Goal: Transaction & Acquisition: Purchase product/service

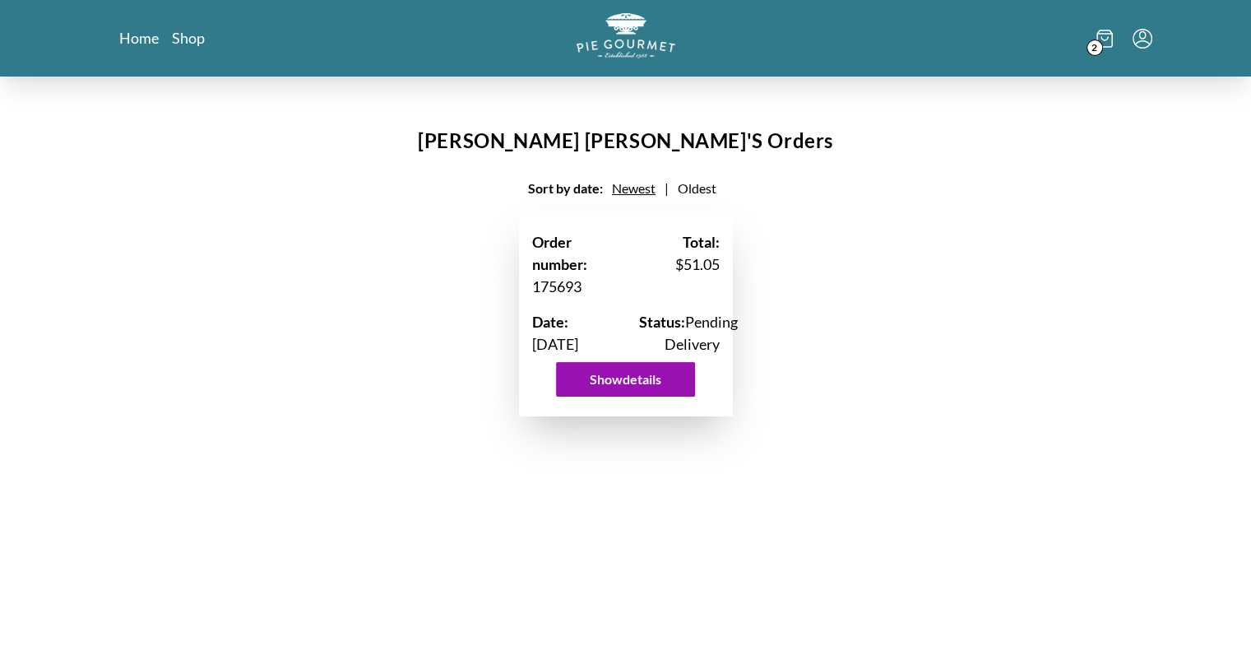
click at [1097, 44] on span "2" at bounding box center [1095, 47] width 16 height 16
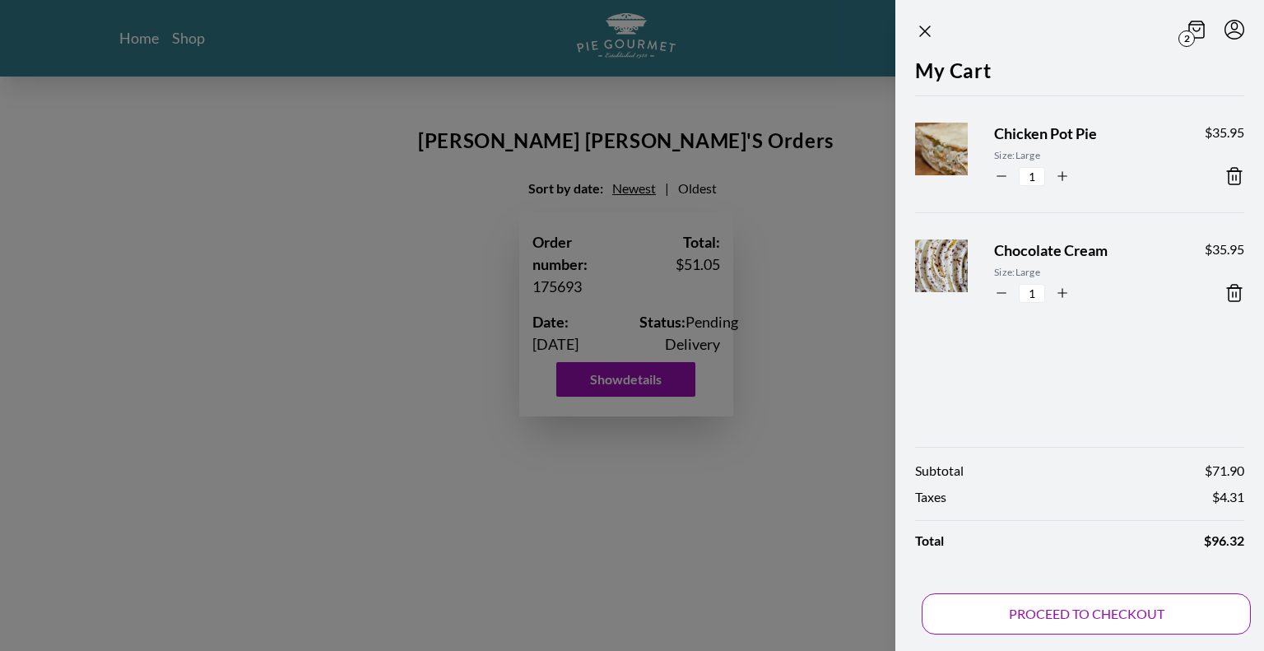
click at [1075, 609] on button "PROCEED TO CHECKOUT" at bounding box center [1085, 613] width 329 height 41
select select "VA"
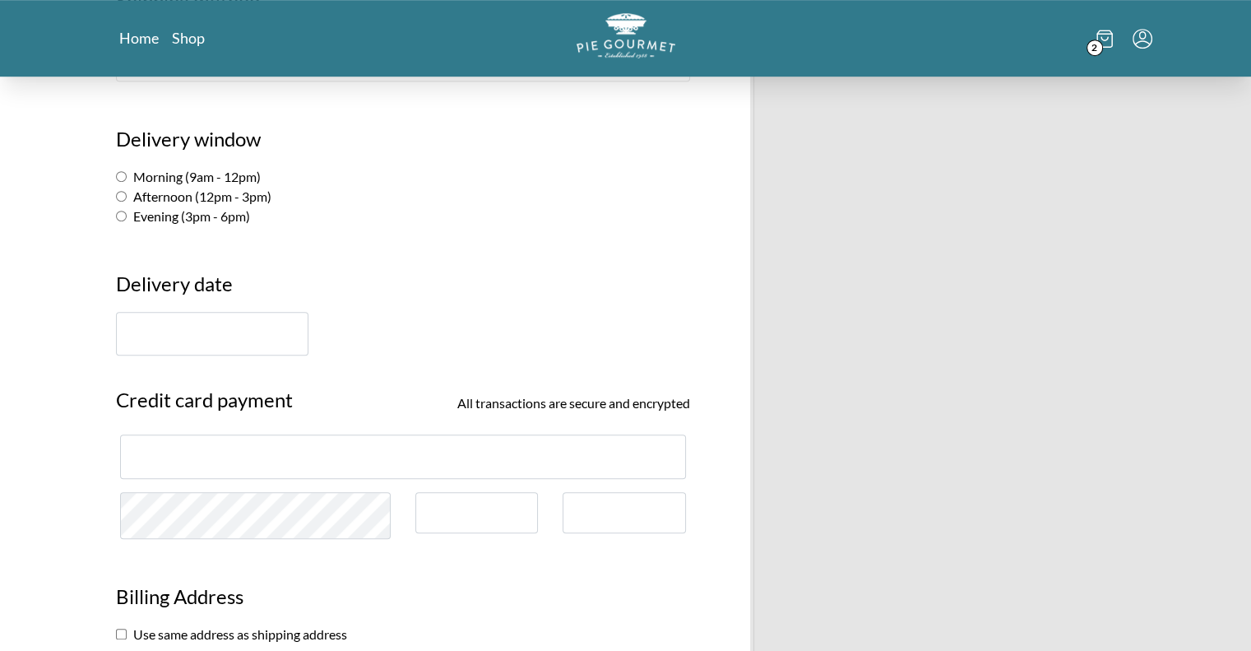
scroll to position [1069, 0]
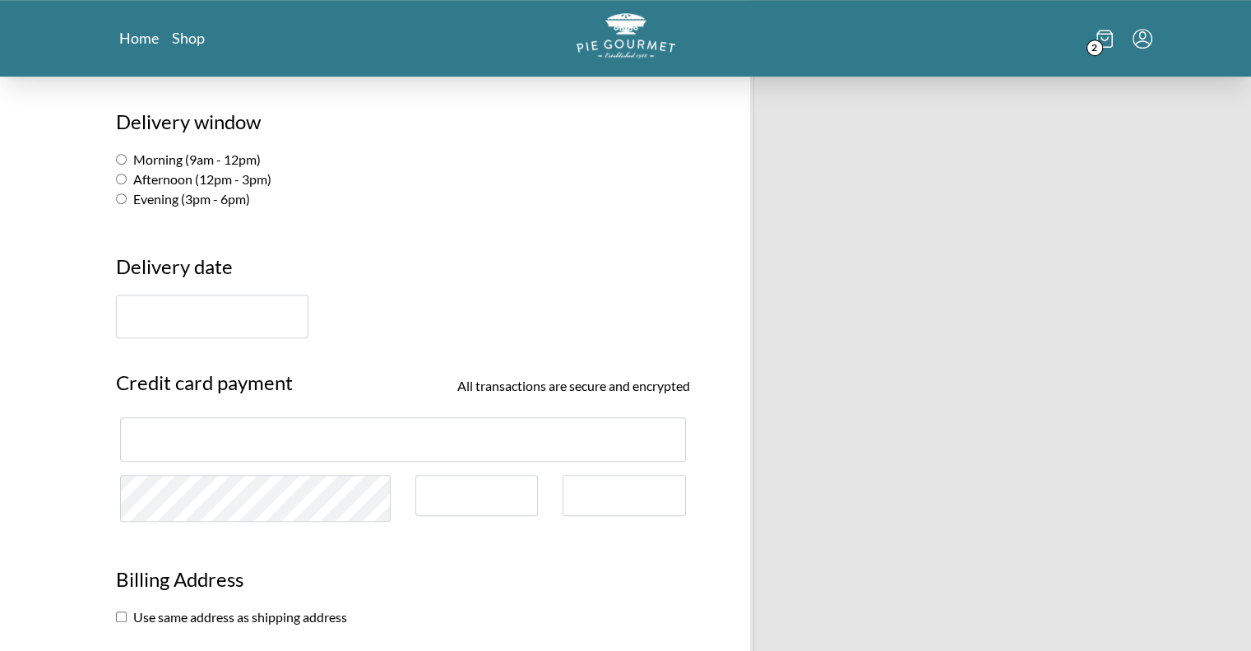
click at [122, 176] on input "Afternoon (12pm - 3pm)" at bounding box center [121, 179] width 11 height 11
radio input "true"
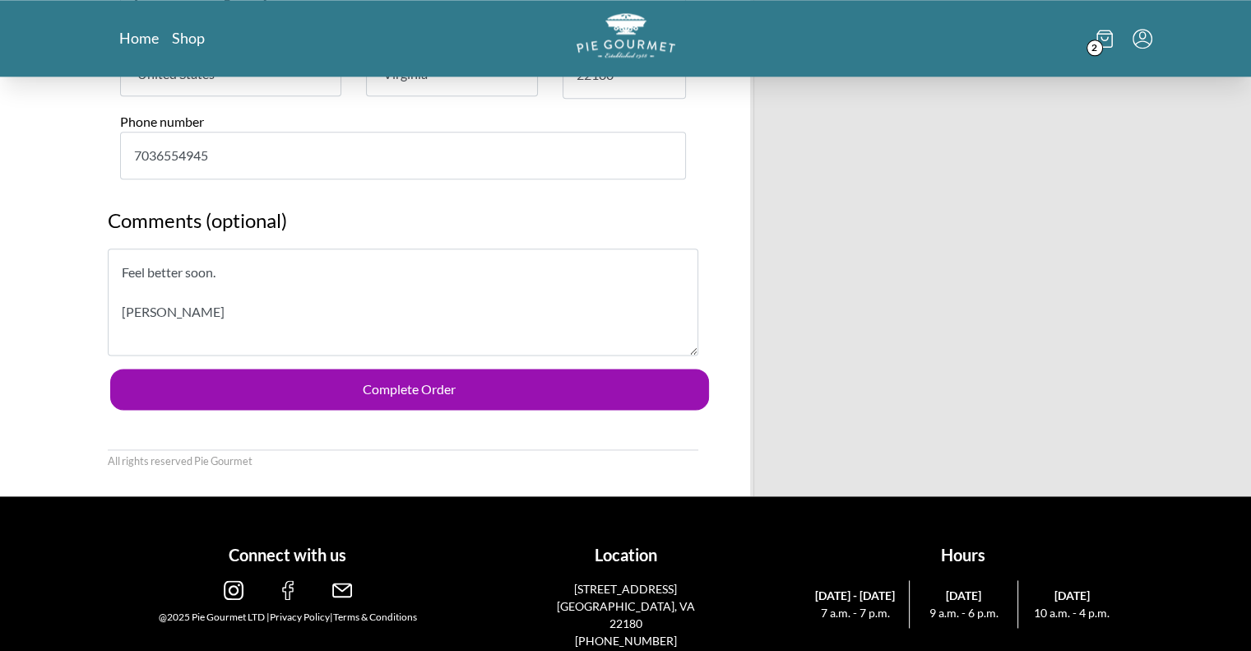
scroll to position [2092, 0]
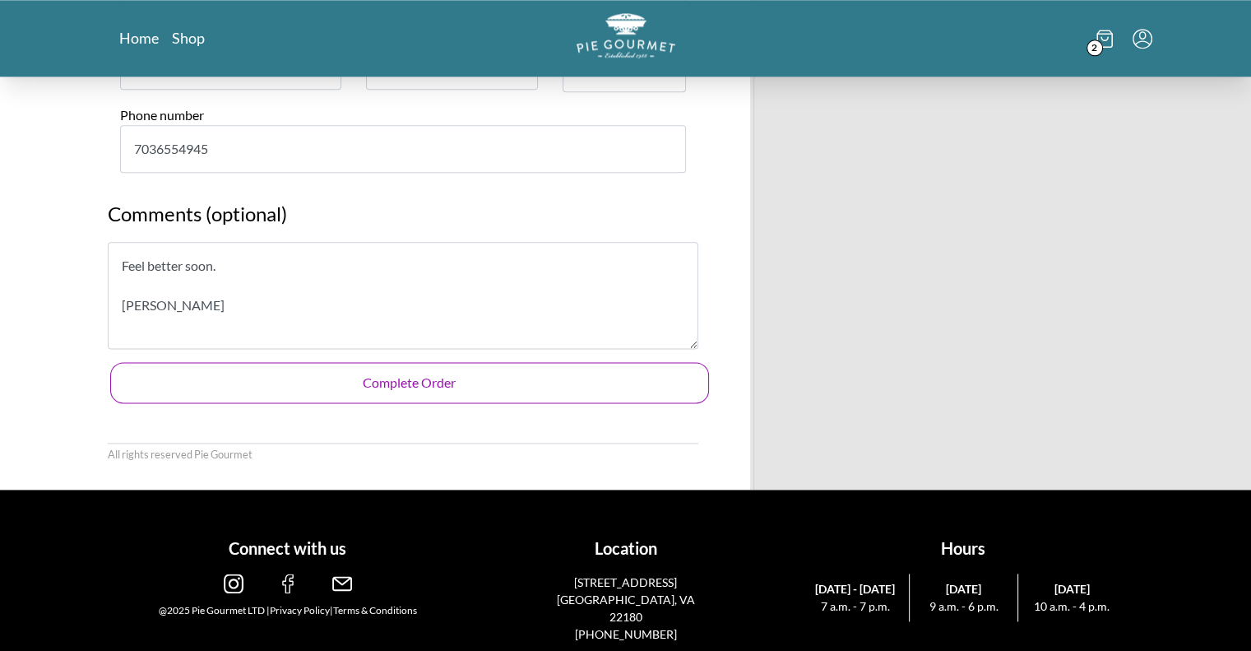
click at [397, 385] on button "Complete Order" at bounding box center [409, 382] width 599 height 41
click at [414, 377] on button "Complete Order" at bounding box center [409, 382] width 599 height 41
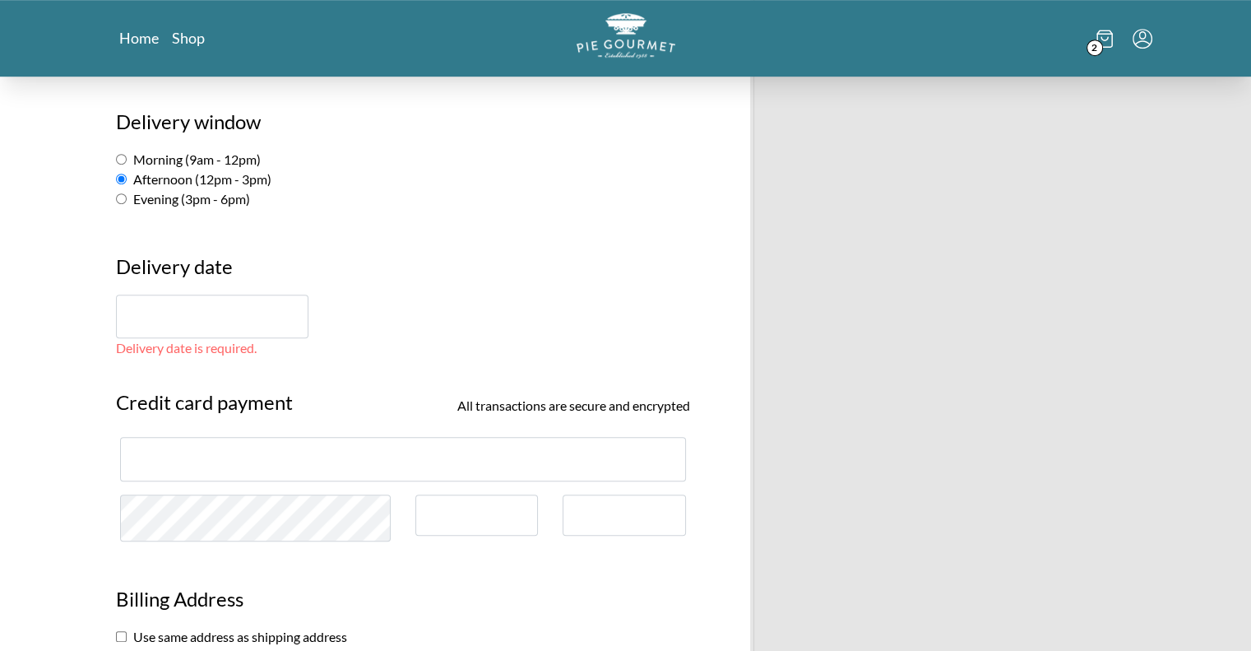
scroll to position [960, 0]
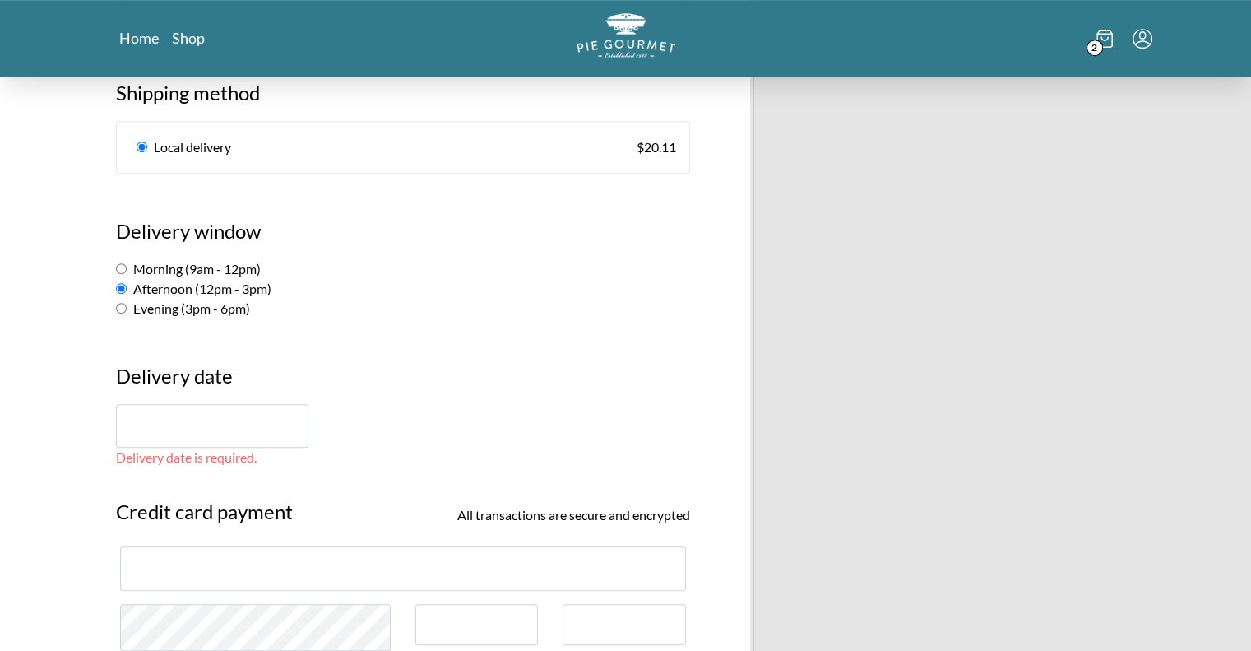
click at [169, 429] on input "text" at bounding box center [212, 426] width 192 height 44
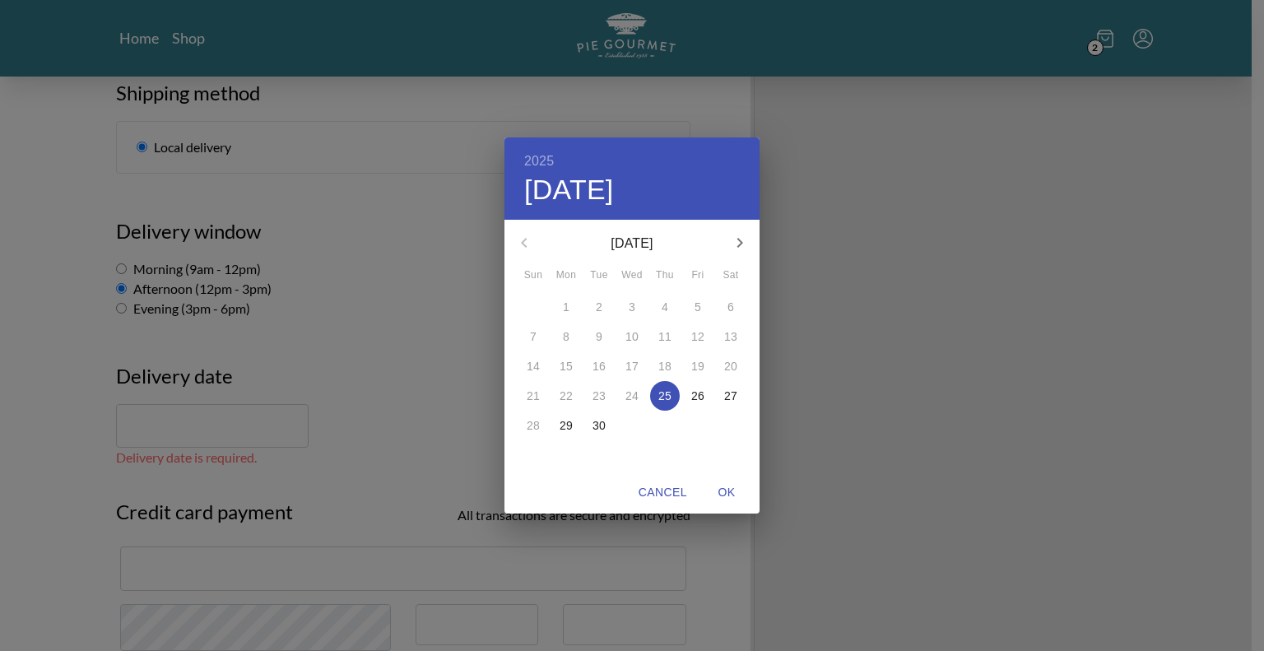
click at [693, 397] on p "26" at bounding box center [697, 395] width 13 height 16
click at [725, 494] on span "OK" at bounding box center [726, 492] width 39 height 21
type input "[DATE]"
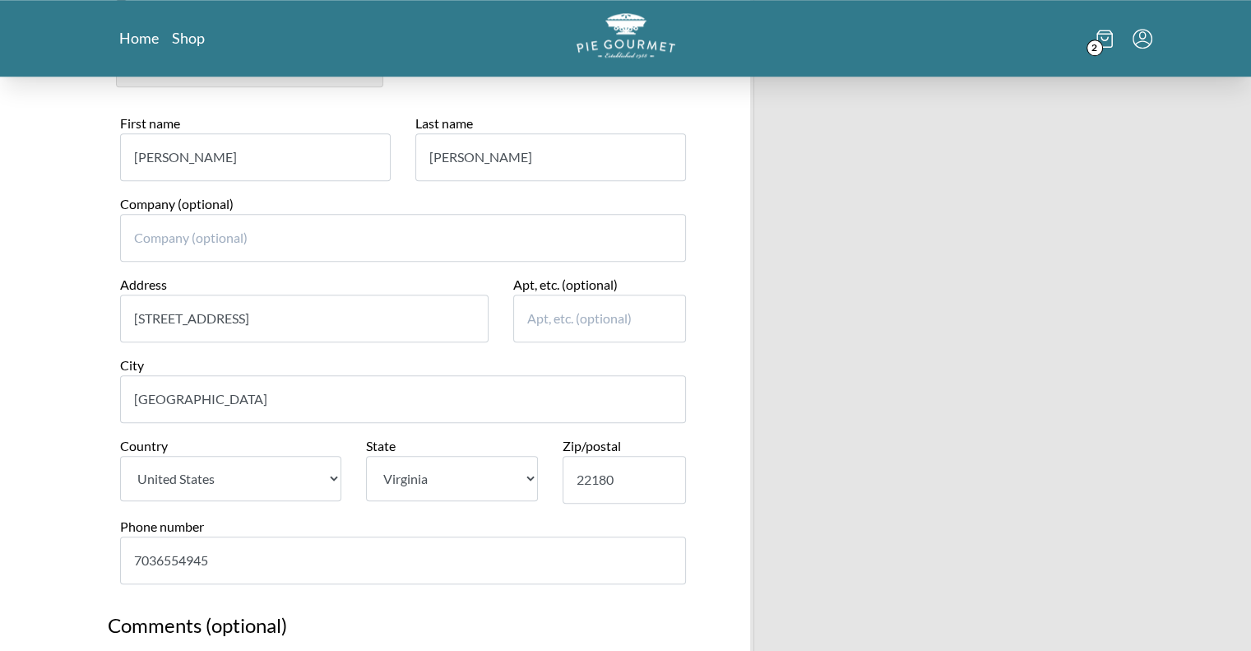
scroll to position [2029, 0]
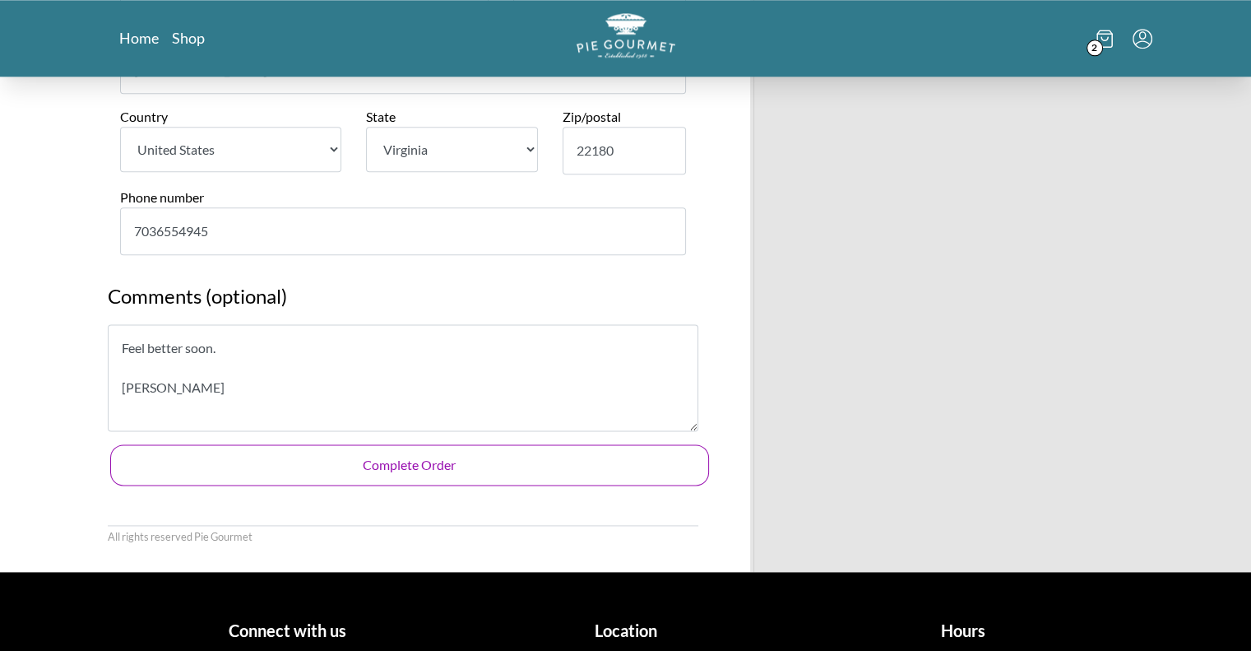
click at [386, 463] on button "Complete Order" at bounding box center [409, 464] width 599 height 41
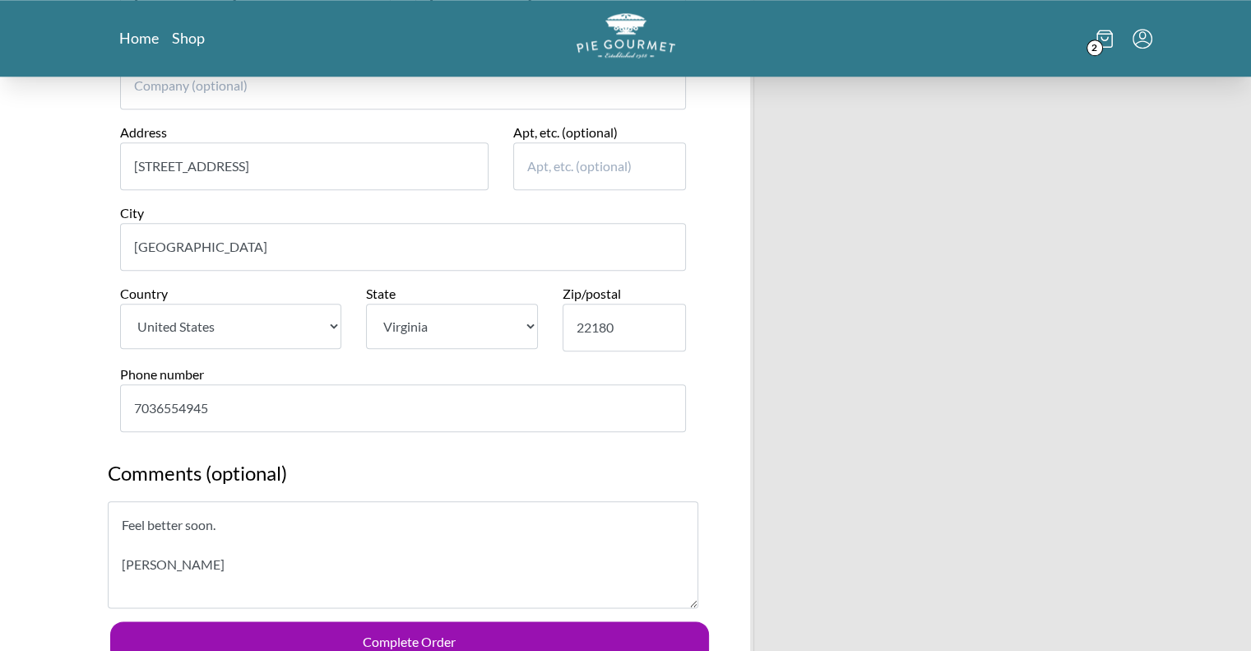
scroll to position [1974, 0]
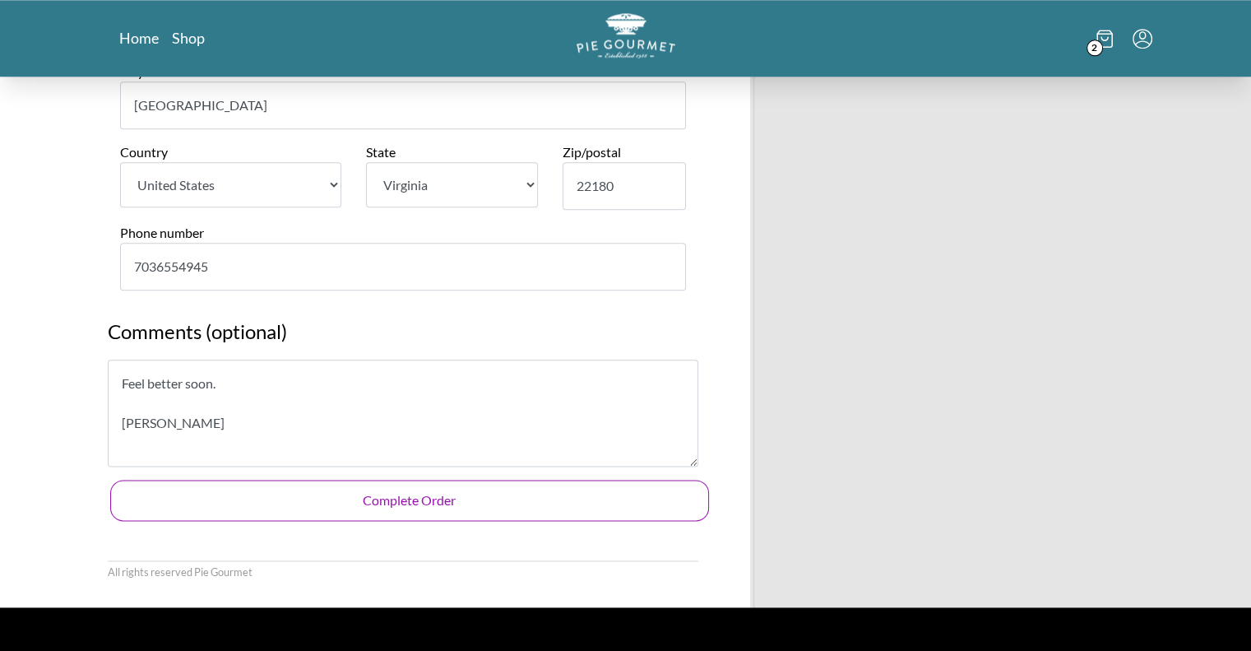
click at [398, 498] on button "Complete Order" at bounding box center [409, 500] width 599 height 41
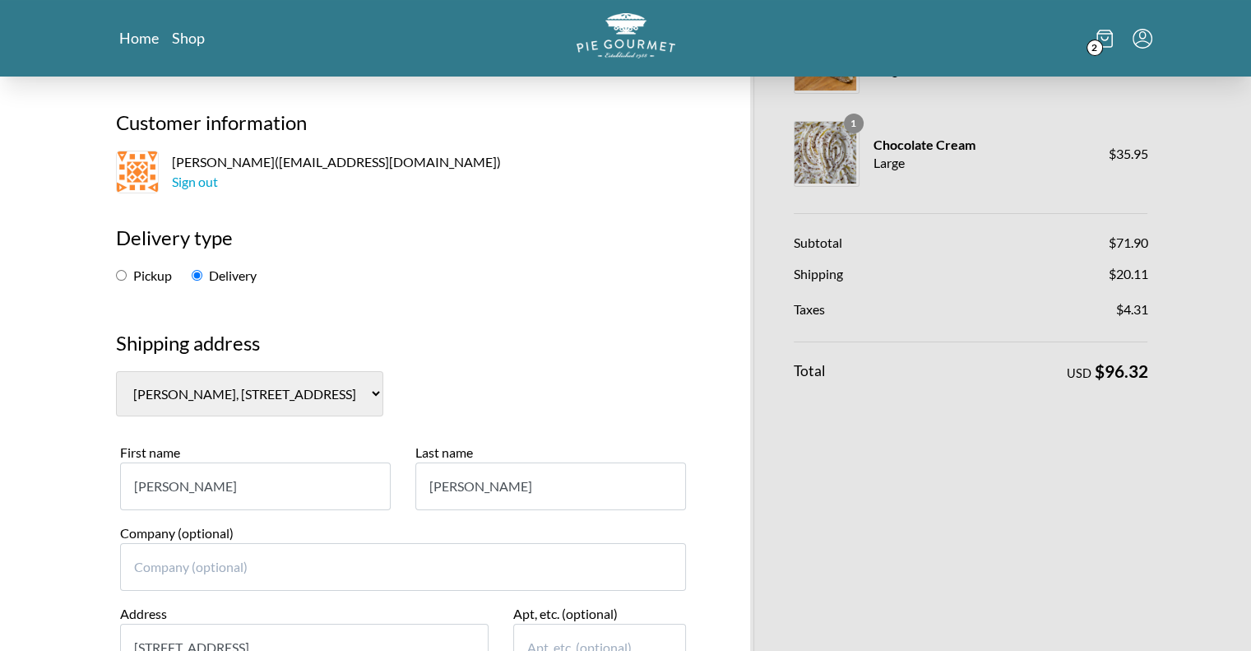
scroll to position [165, 0]
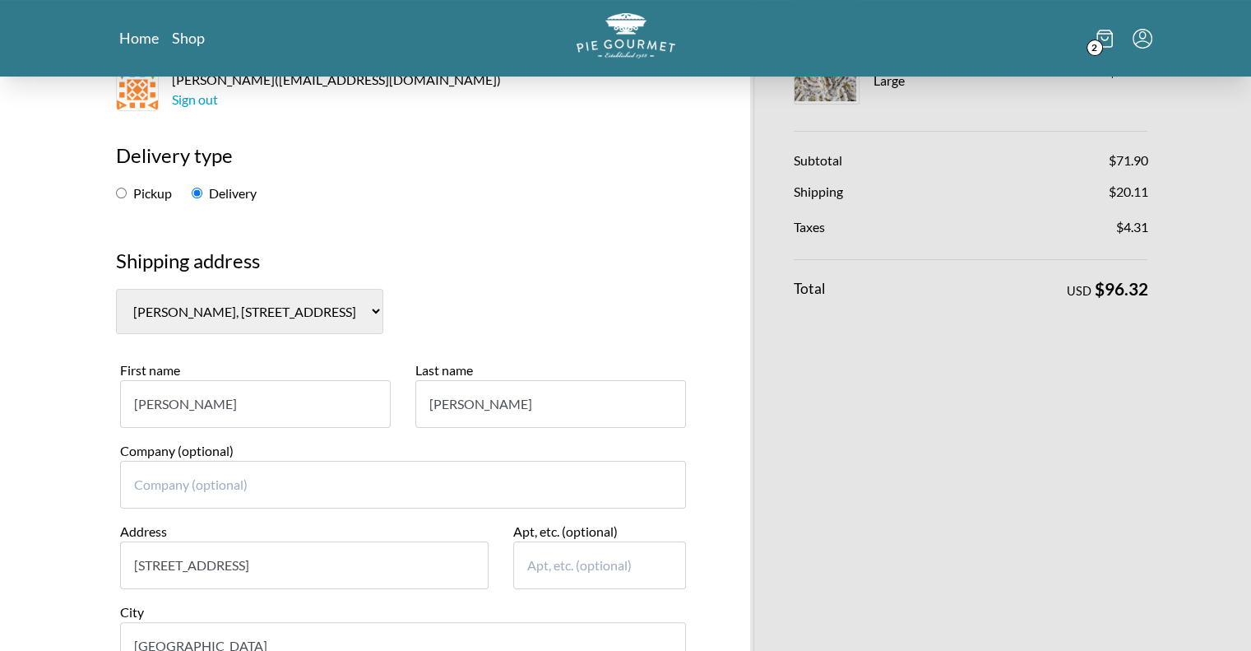
click at [318, 570] on input "[STREET_ADDRESS]" at bounding box center [304, 565] width 369 height 48
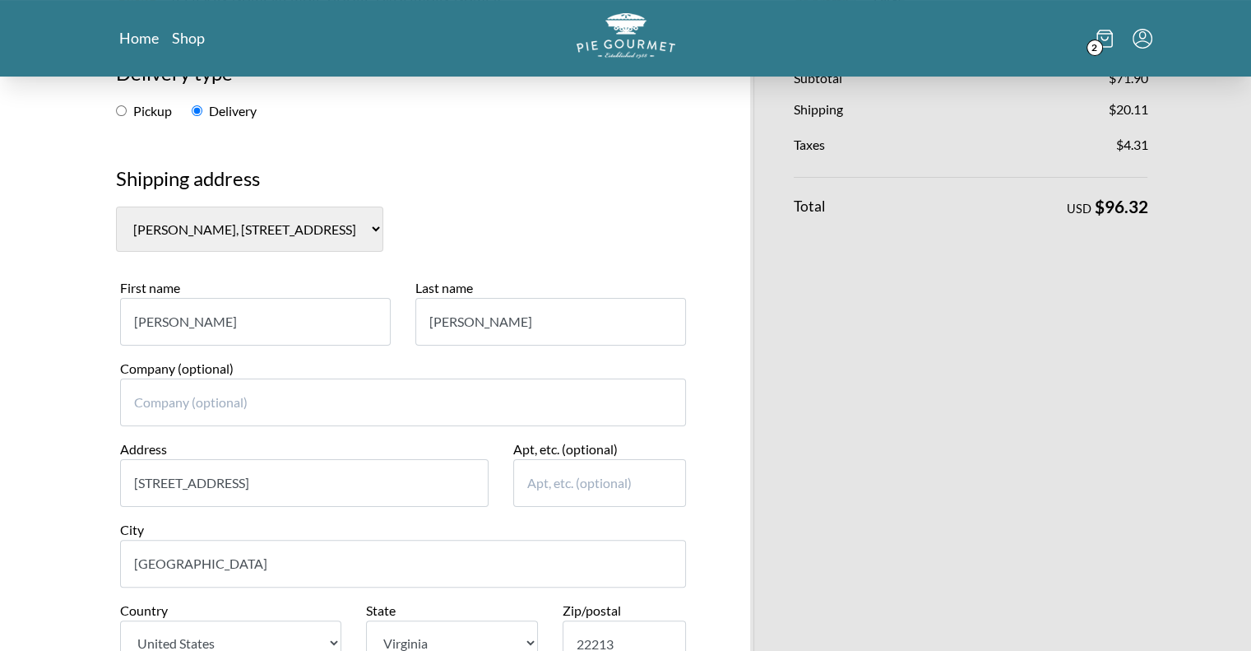
drag, startPoint x: 267, startPoint y: 483, endPoint x: 115, endPoint y: 480, distance: 151.4
click at [115, 480] on div "Address [STREET_ADDRESS]" at bounding box center [305, 479] width 394 height 81
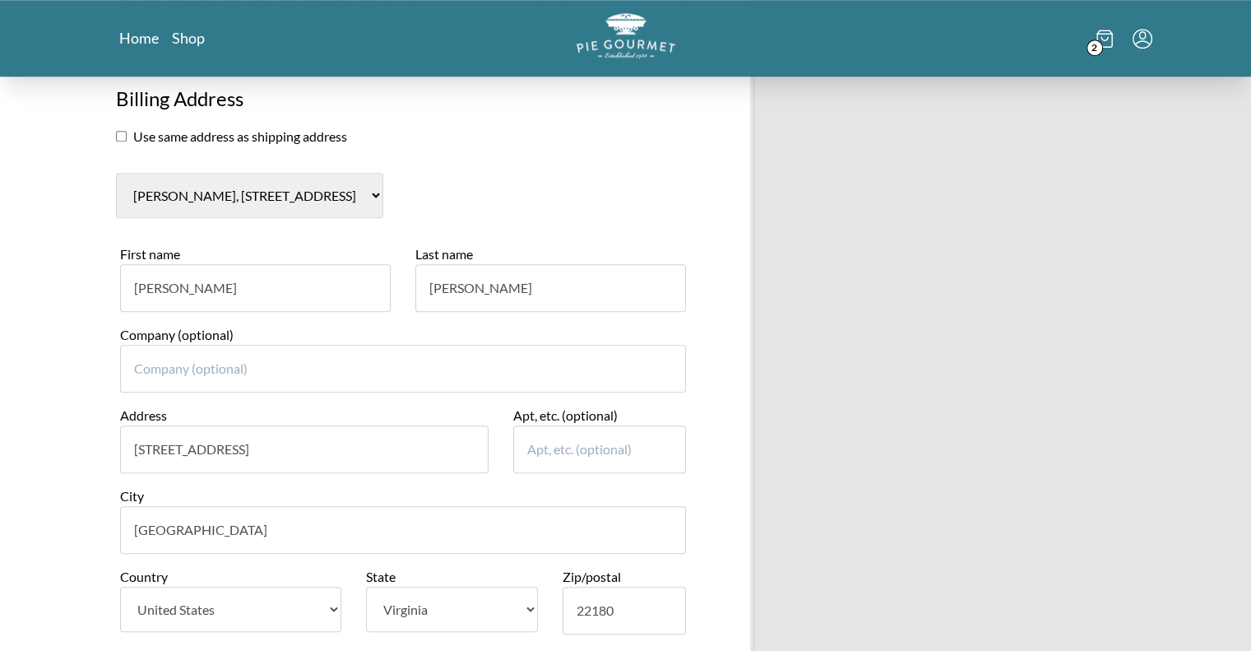
scroll to position [1316, 0]
